Goal: Contribute content: Add original content to the website for others to see

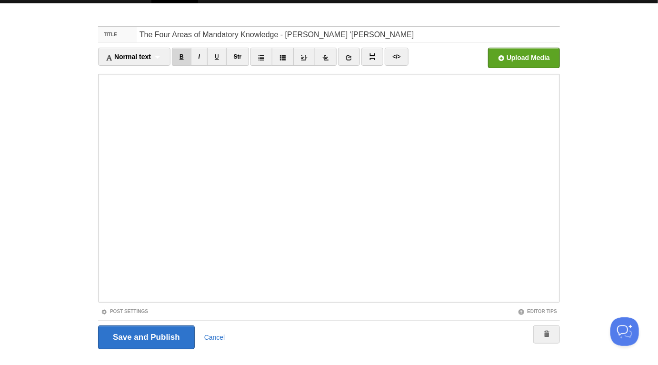
scroll to position [37, 0]
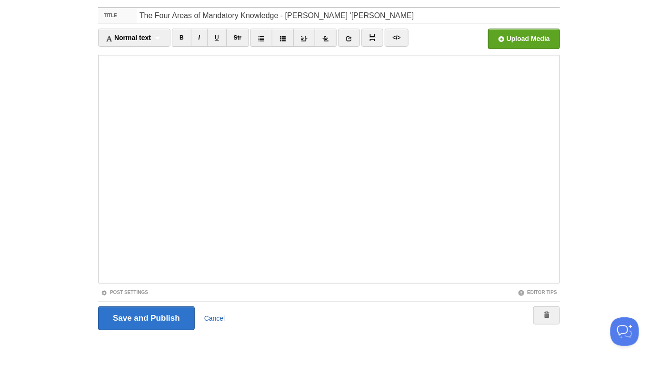
click at [216, 319] on link "Cancel" at bounding box center [214, 318] width 21 height 8
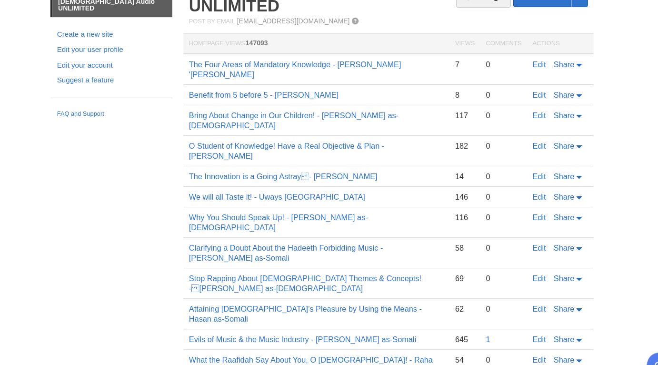
scroll to position [37, 0]
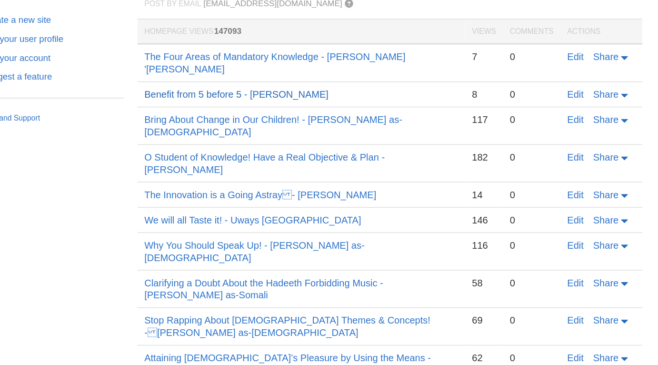
click at [346, 92] on link "Benefit from 5 before 5 - [PERSON_NAME]" at bounding box center [281, 96] width 129 height 8
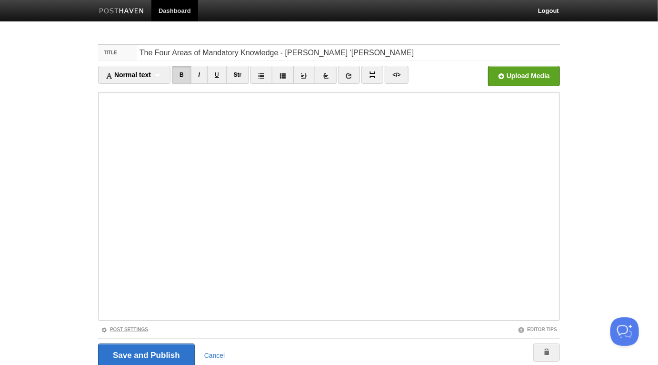
click at [141, 327] on link "Post Settings" at bounding box center [124, 329] width 47 height 5
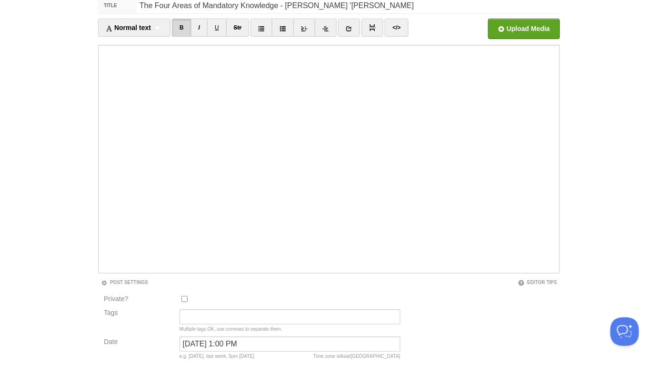
scroll to position [116, 0]
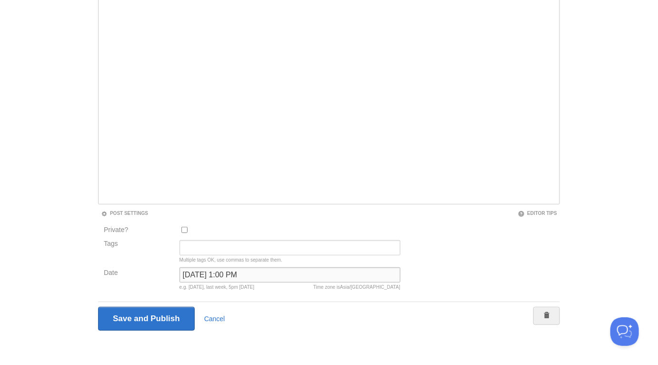
click at [221, 274] on input "[DATE] 1:00 PM" at bounding box center [290, 274] width 221 height 15
type input "b"
type input "now"
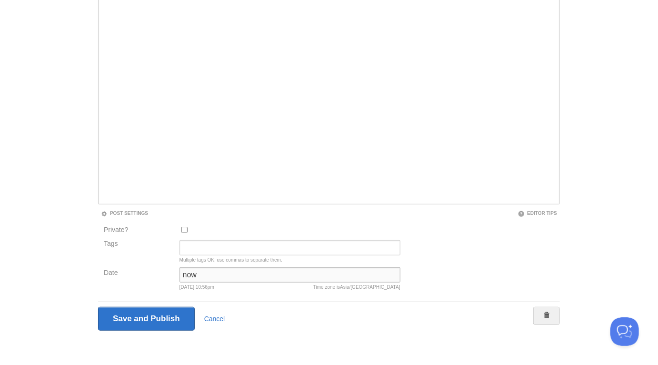
click at [98, 307] on input "Save and Publish" at bounding box center [146, 319] width 97 height 24
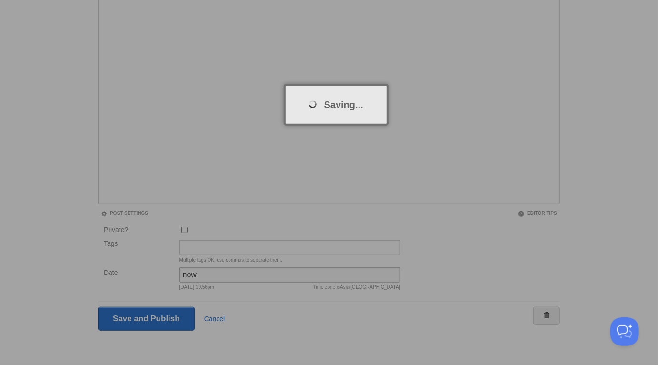
scroll to position [36, 0]
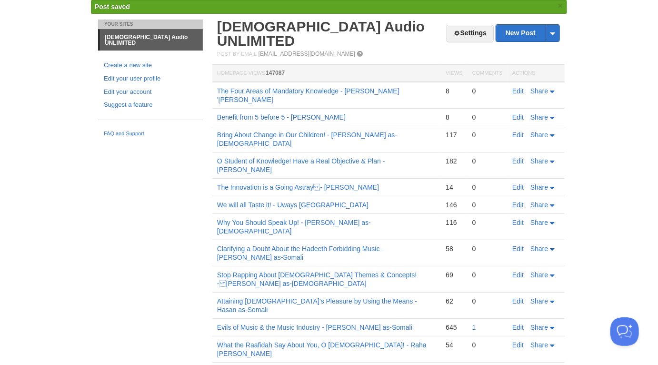
click at [311, 113] on link "Benefit from 5 before 5 - [PERSON_NAME]" at bounding box center [281, 117] width 129 height 8
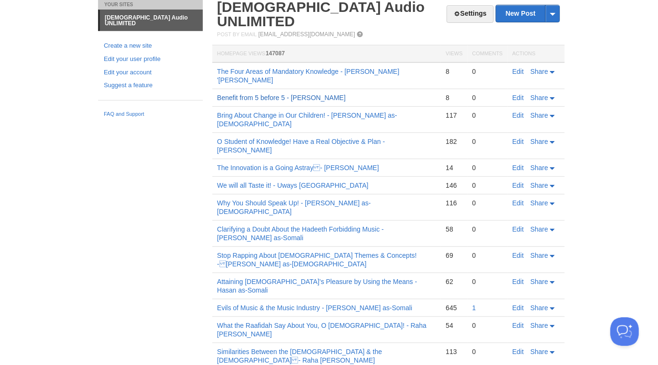
click at [346, 94] on link "Benefit from 5 before 5 - [PERSON_NAME]" at bounding box center [281, 98] width 129 height 8
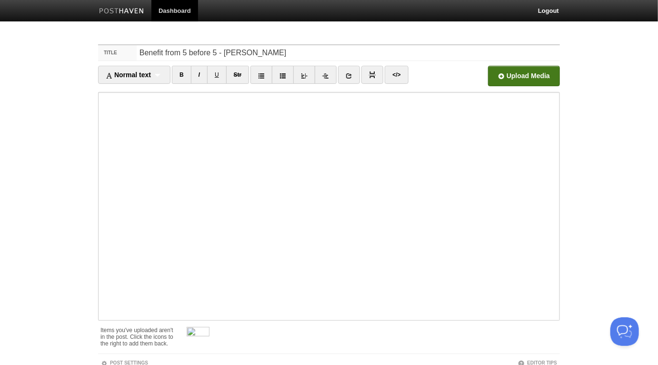
click at [540, 77] on input "file" at bounding box center [236, 78] width 721 height 49
click at [211, 327] on span at bounding box center [209, 328] width 7 height 7
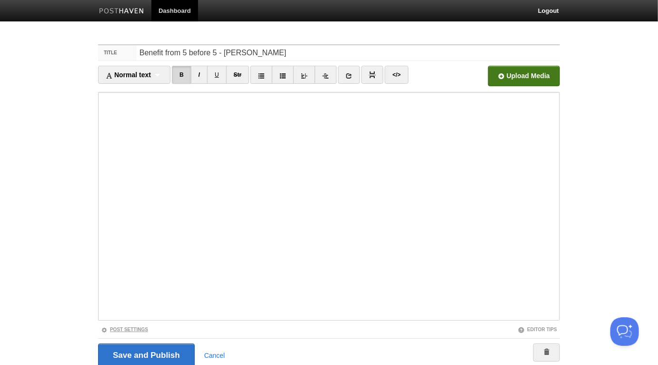
click at [139, 329] on link "Post Settings" at bounding box center [124, 329] width 47 height 5
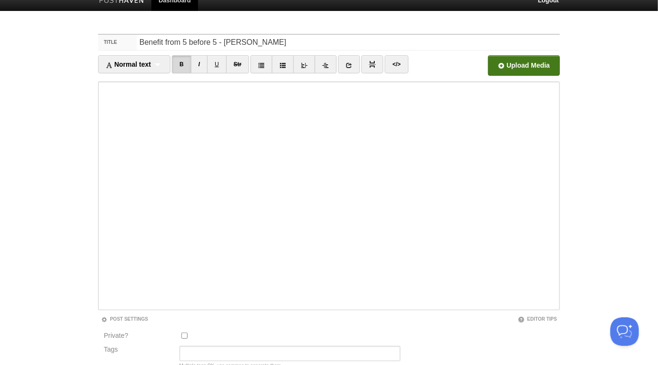
scroll to position [116, 0]
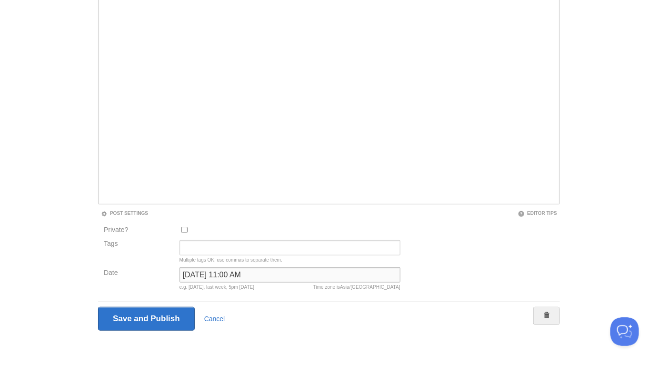
click at [251, 269] on input "October 7, 2025 at 11:00 AM" at bounding box center [290, 274] width 221 height 15
type input "now"
click at [98, 307] on input "Save and Publish" at bounding box center [146, 319] width 97 height 24
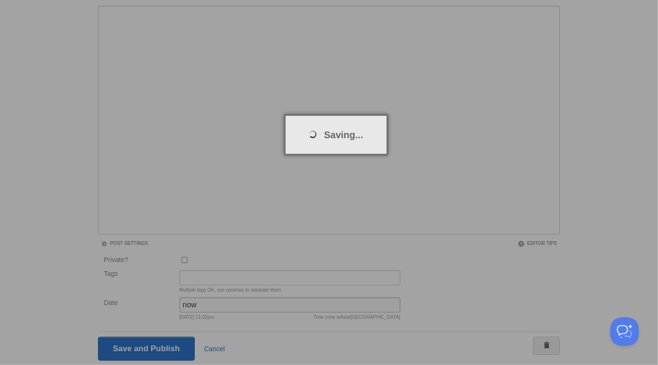
scroll to position [0, 0]
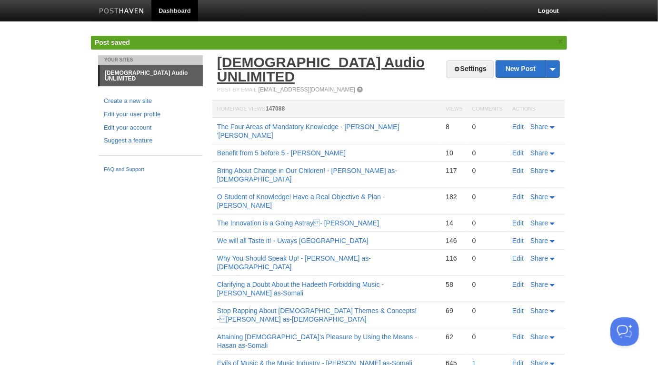
click at [312, 62] on link "[DEMOGRAPHIC_DATA] Audio UNLIMITED" at bounding box center [321, 69] width 208 height 30
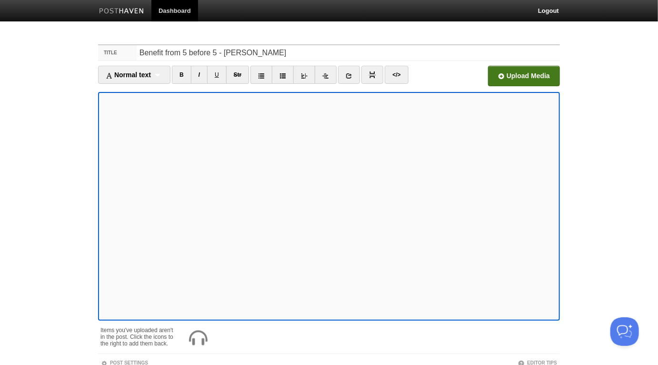
click at [525, 76] on input "file" at bounding box center [236, 78] width 721 height 49
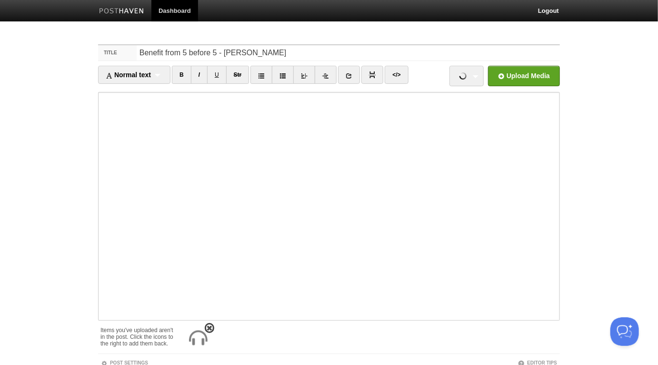
click at [208, 328] on span at bounding box center [209, 328] width 7 height 7
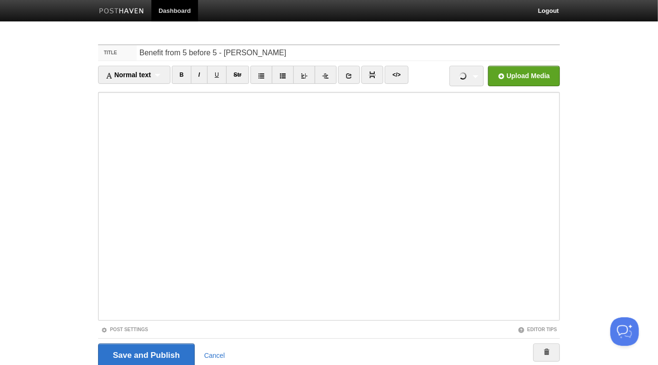
scroll to position [37, 0]
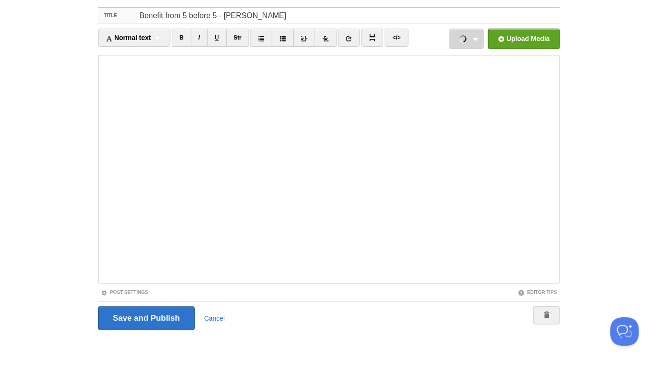
click at [478, 41] on link "Benefit from 5 before 5 - 06-11-21 - Abu Hafsah Kashiff Khan.mp3 26.82 MB Cancel" at bounding box center [466, 39] width 34 height 20
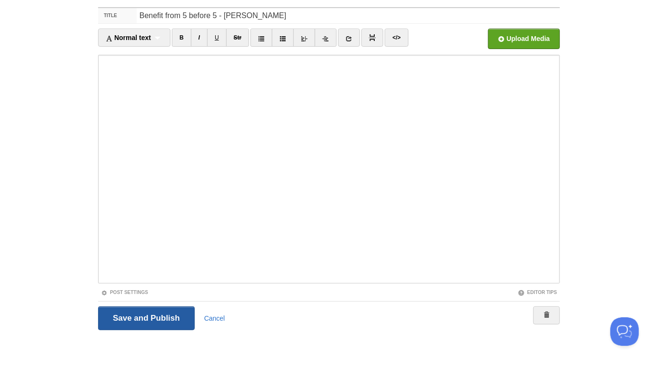
click at [174, 314] on input "Save and Publish" at bounding box center [146, 318] width 97 height 24
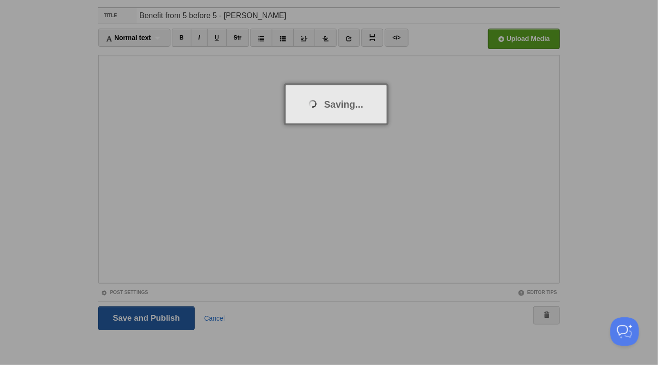
scroll to position [36, 0]
